Goal: Task Accomplishment & Management: Manage account settings

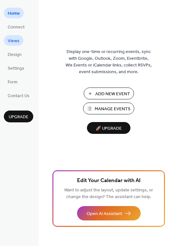
click at [21, 43] on link "Views" at bounding box center [14, 40] width 20 height 11
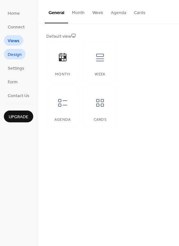
click at [18, 52] on span "Design" at bounding box center [15, 55] width 14 height 7
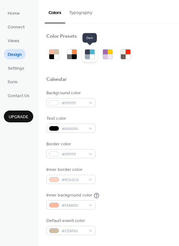
click at [93, 57] on div at bounding box center [92, 56] width 5 height 5
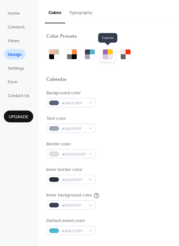
click at [107, 57] on div at bounding box center [105, 56] width 5 height 5
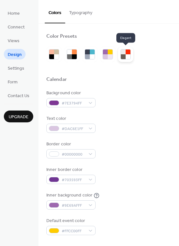
click at [129, 56] on div at bounding box center [128, 56] width 5 height 5
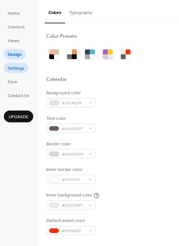
click at [21, 65] on span "Settings" at bounding box center [16, 68] width 17 height 7
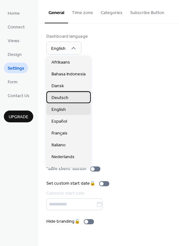
click at [65, 98] on span "Deutsch" at bounding box center [60, 97] width 17 height 7
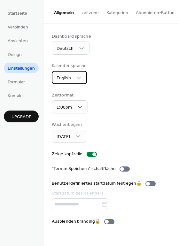
click at [74, 78] on div "English" at bounding box center [69, 77] width 35 height 13
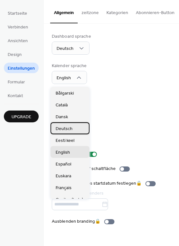
click at [68, 129] on span "Deutsch" at bounding box center [64, 129] width 17 height 7
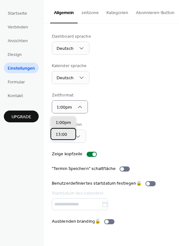
click at [67, 136] on span "13:00" at bounding box center [62, 135] width 12 height 7
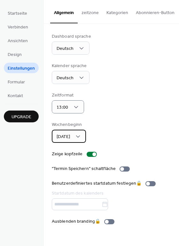
click at [78, 134] on div "Sonntag" at bounding box center [69, 136] width 34 height 13
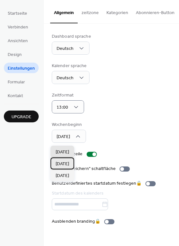
click at [69, 161] on span "Montag" at bounding box center [62, 164] width 13 height 7
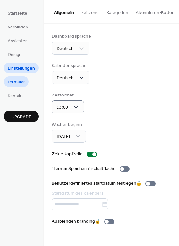
click at [14, 79] on span "Formular" at bounding box center [16, 82] width 17 height 7
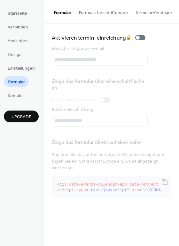
click at [49, 89] on div "Aktivieren termin-einreichung 🔒 Benachrichtigungs-e-mail Zeige das formular übe…" at bounding box center [111, 117] width 135 height 187
click at [16, 100] on span "Kontakt" at bounding box center [15, 96] width 15 height 7
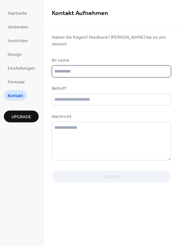
click at [66, 66] on input "text" at bounding box center [111, 72] width 119 height 12
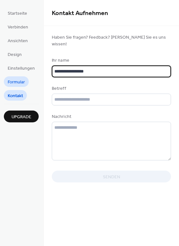
type input "**********"
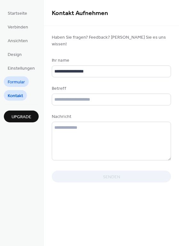
click at [16, 83] on span "Formular" at bounding box center [16, 82] width 17 height 7
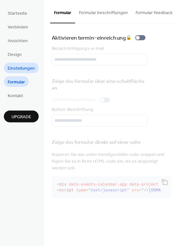
click at [24, 68] on span "Einstellungen" at bounding box center [21, 68] width 27 height 7
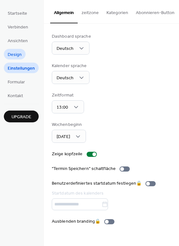
click at [22, 55] on link "Design" at bounding box center [15, 54] width 22 height 11
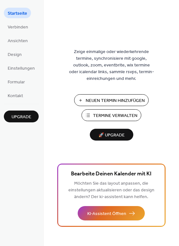
click at [89, 98] on span "Neuen Termin Hinzufügen" at bounding box center [115, 101] width 59 height 7
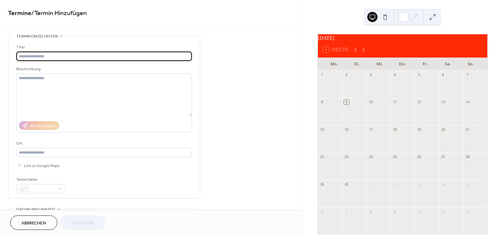
click at [35, 57] on input "text" at bounding box center [103, 56] width 175 height 9
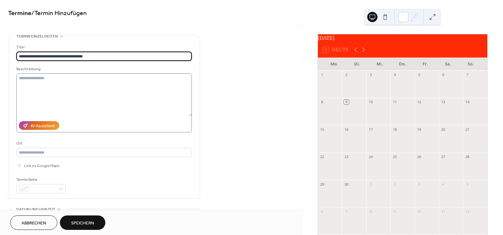
type input "**********"
click at [45, 81] on textarea at bounding box center [103, 94] width 175 height 43
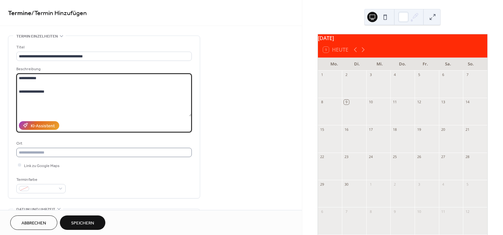
type textarea "**********"
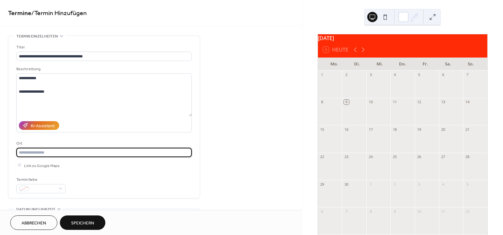
click at [45, 150] on input "text" at bounding box center [103, 152] width 175 height 9
type input "**********"
click at [44, 187] on span at bounding box center [44, 188] width 24 height 7
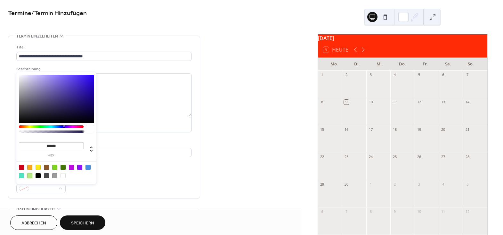
click at [32, 175] on div at bounding box center [29, 175] width 5 height 5
type input "*******"
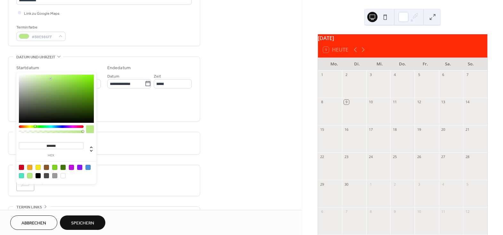
scroll to position [174, 0]
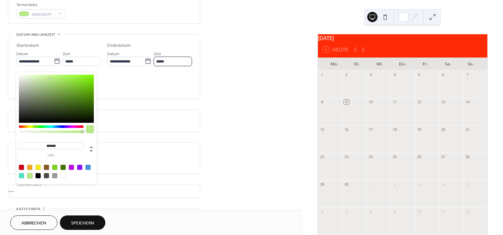
click at [161, 60] on input "*****" at bounding box center [173, 61] width 38 height 9
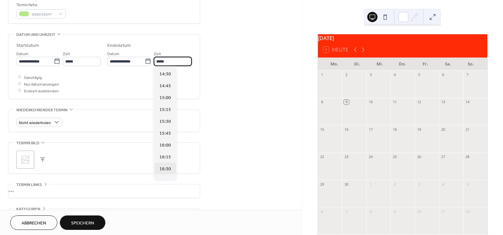
scroll to position [116, 0]
click at [167, 169] on span "16:45" at bounding box center [165, 170] width 12 height 7
type input "*****"
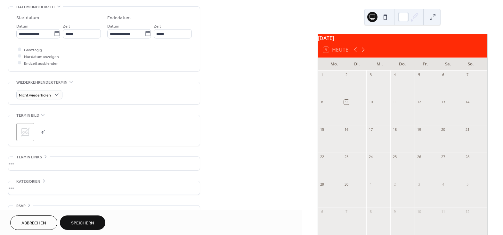
scroll to position [204, 0]
click at [38, 176] on span "Kategorien" at bounding box center [28, 179] width 24 height 7
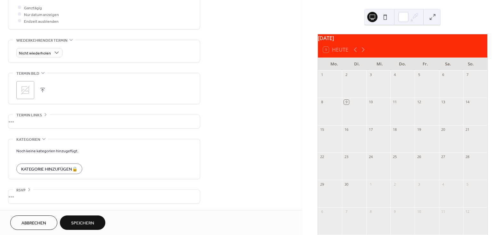
scroll to position [244, 0]
click at [57, 167] on div "Kategorie Hinzufügen 🔒" at bounding box center [49, 168] width 66 height 11
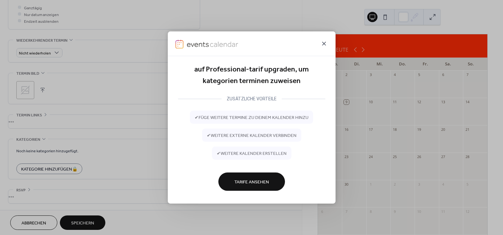
click at [323, 41] on icon at bounding box center [324, 44] width 8 height 8
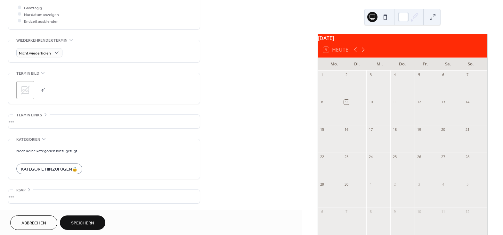
click at [86, 221] on span "Speichern" at bounding box center [82, 223] width 23 height 7
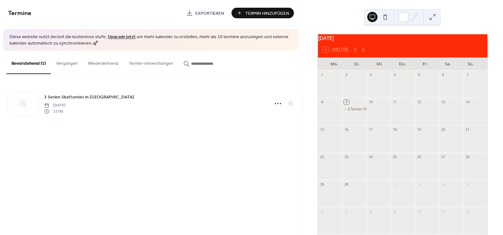
click at [266, 16] on span "Termin Hinzufügen" at bounding box center [267, 13] width 44 height 7
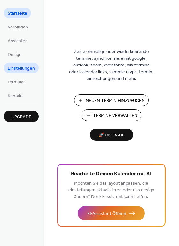
click at [29, 69] on span "Einstellungen" at bounding box center [21, 68] width 27 height 7
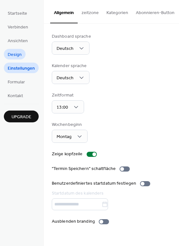
click at [23, 58] on link "Design" at bounding box center [15, 54] width 22 height 11
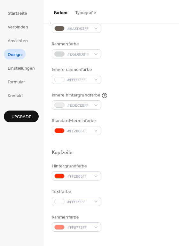
scroll to position [116, 0]
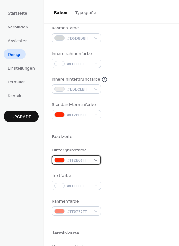
click at [92, 160] on div "#FF2B06FF" at bounding box center [76, 160] width 49 height 9
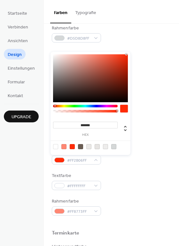
click at [76, 107] on div at bounding box center [85, 106] width 65 height 3
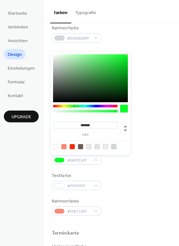
click at [123, 74] on div at bounding box center [90, 78] width 75 height 48
click at [121, 88] on div at bounding box center [90, 78] width 75 height 48
click at [122, 80] on div at bounding box center [90, 78] width 75 height 48
click at [110, 65] on div at bounding box center [90, 78] width 75 height 48
click at [125, 81] on div at bounding box center [90, 78] width 75 height 48
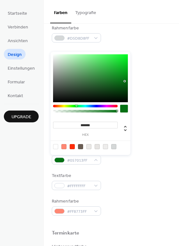
click at [122, 87] on div at bounding box center [90, 78] width 75 height 48
click at [123, 81] on div at bounding box center [90, 78] width 75 height 48
click at [121, 67] on div at bounding box center [90, 78] width 75 height 48
click at [122, 73] on div at bounding box center [90, 78] width 75 height 48
type input "*******"
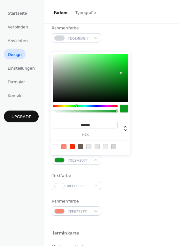
click at [122, 81] on div at bounding box center [90, 78] width 75 height 48
click at [168, 149] on div "Hintergrundfarbe #097016FF" at bounding box center [111, 156] width 119 height 18
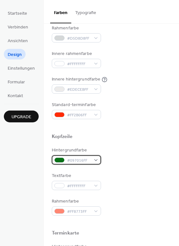
click at [79, 159] on span "#097016FF" at bounding box center [79, 160] width 24 height 7
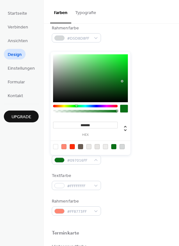
type input "*******"
click at [126, 74] on div at bounding box center [90, 78] width 75 height 48
click at [147, 102] on div "Standard-terminfarbe #FF2B06FF" at bounding box center [111, 111] width 119 height 18
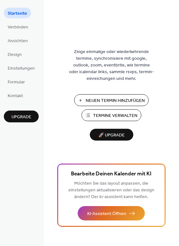
click at [120, 115] on span "Termine Verwalten" at bounding box center [115, 116] width 44 height 7
